Goal: Information Seeking & Learning: Learn about a topic

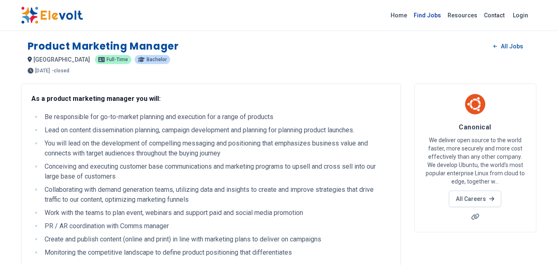
click at [424, 12] on link "Find Jobs" at bounding box center [428, 15] width 34 height 13
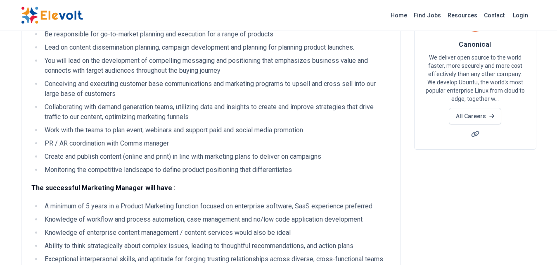
scroll to position [41, 0]
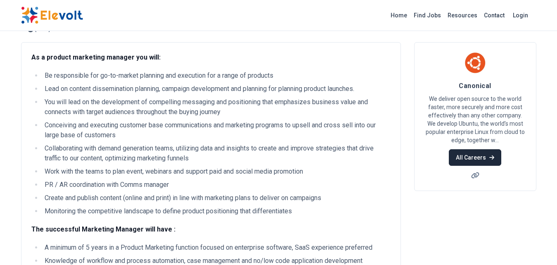
click at [483, 161] on link "All Careers" at bounding box center [475, 157] width 52 height 17
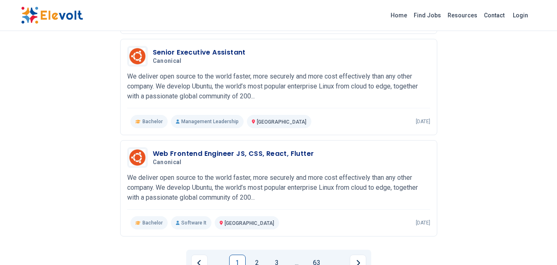
scroll to position [950, 0]
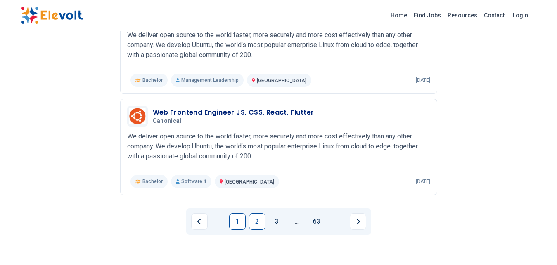
click at [253, 222] on link "2" at bounding box center [257, 221] width 17 height 17
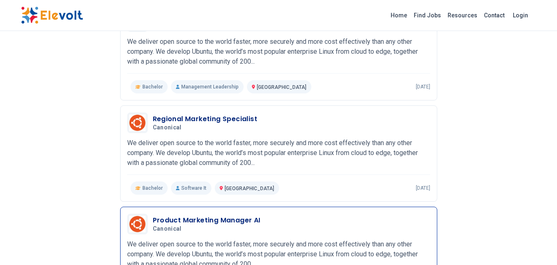
scroll to position [152, 0]
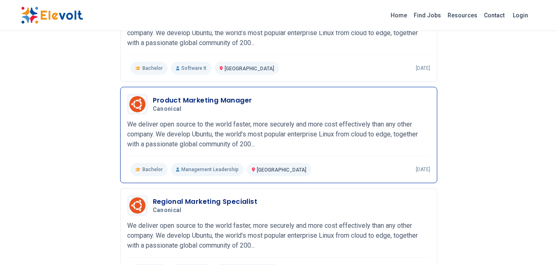
click at [229, 114] on div "Product Marketing Manager Canonical 09/20/2024 10/20/2024 Nairobi KE We deliver…" at bounding box center [278, 135] width 303 height 82
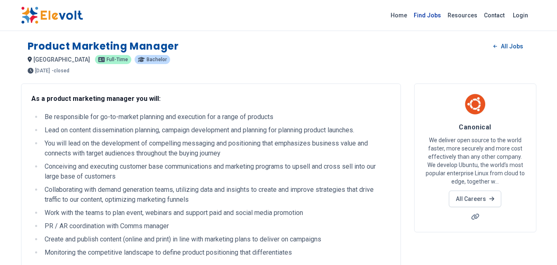
click at [416, 16] on link "Find Jobs" at bounding box center [428, 15] width 34 height 13
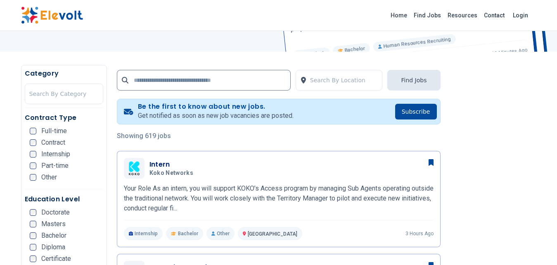
scroll to position [83, 0]
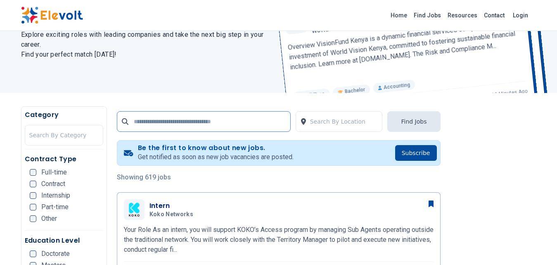
click at [160, 123] on input "text" at bounding box center [204, 121] width 174 height 21
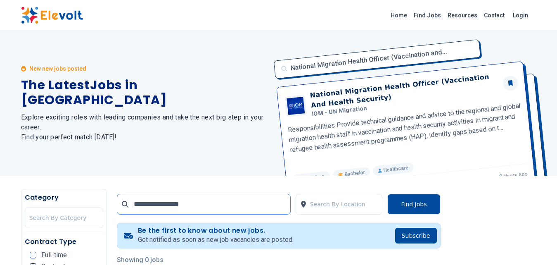
type input "**********"
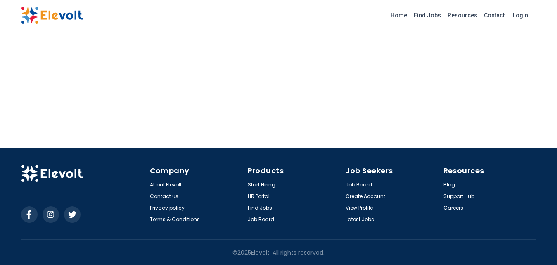
scroll to position [766, 0]
